Goal: Information Seeking & Learning: Learn about a topic

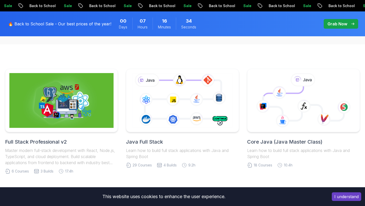
scroll to position [105, 0]
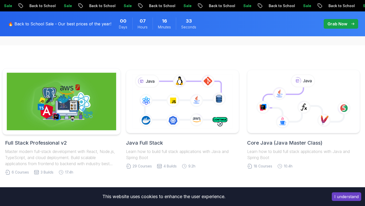
click at [72, 130] on img at bounding box center [61, 101] width 109 height 57
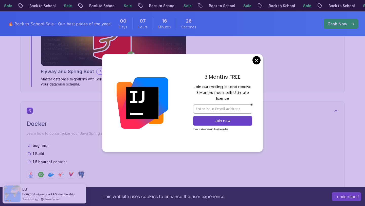
scroll to position [598, 0]
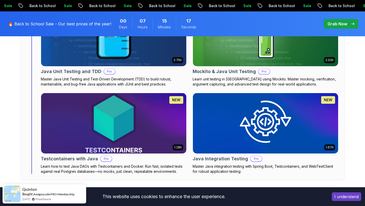
scroll to position [1148, 0]
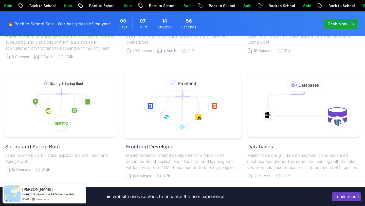
scroll to position [219, 0]
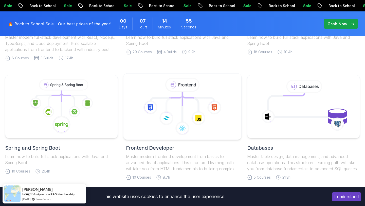
click at [198, 107] on icon at bounding box center [190, 103] width 16 height 17
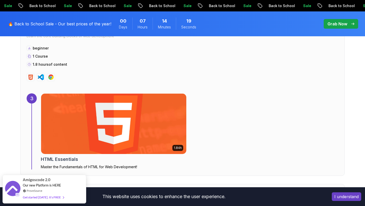
scroll to position [694, 0]
